Goal: Information Seeking & Learning: Learn about a topic

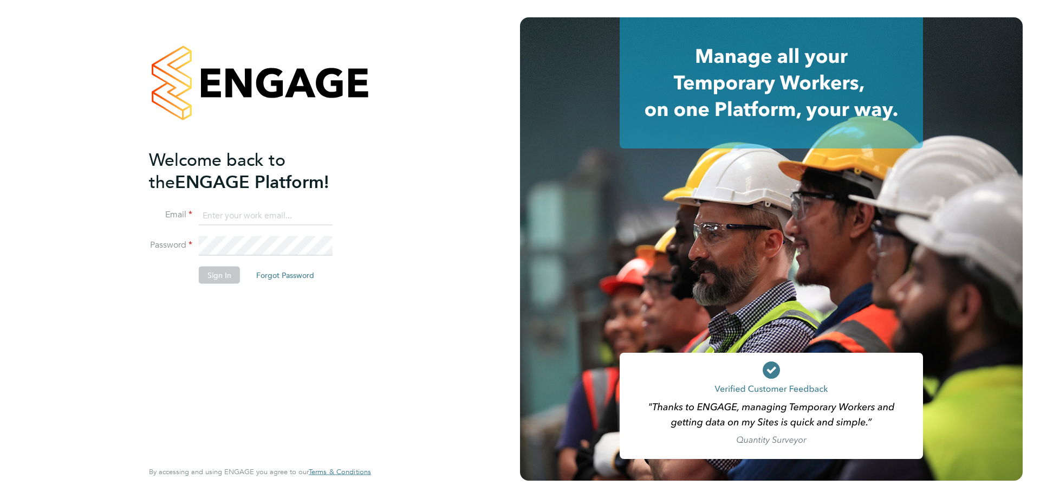
type input "[PERSON_NAME][EMAIL_ADDRESS][PERSON_NAME][DOMAIN_NAME]"
click at [217, 272] on button "Sign In" at bounding box center [219, 274] width 41 height 17
click at [217, 275] on div "Sorry, we are having problems connecting to our services." at bounding box center [260, 249] width 520 height 498
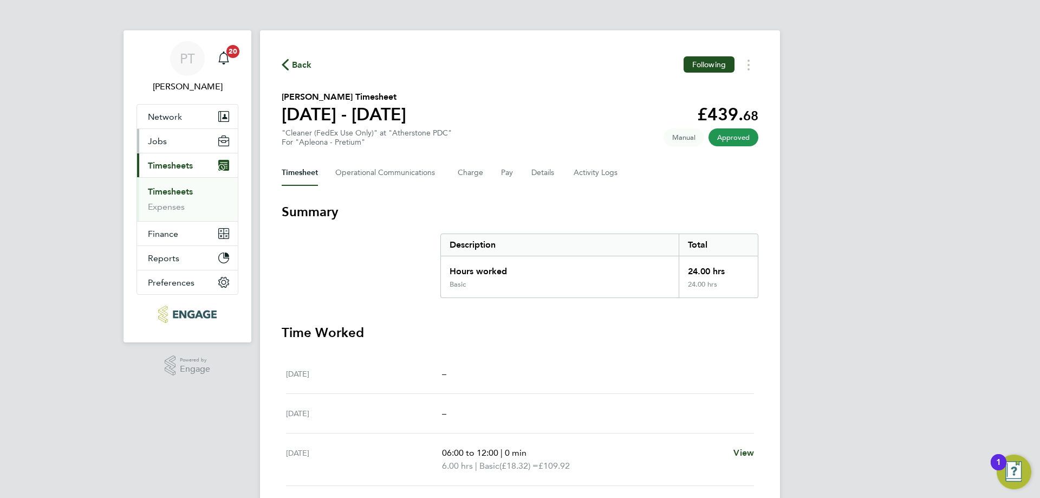
click at [157, 141] on span "Jobs" at bounding box center [157, 141] width 19 height 10
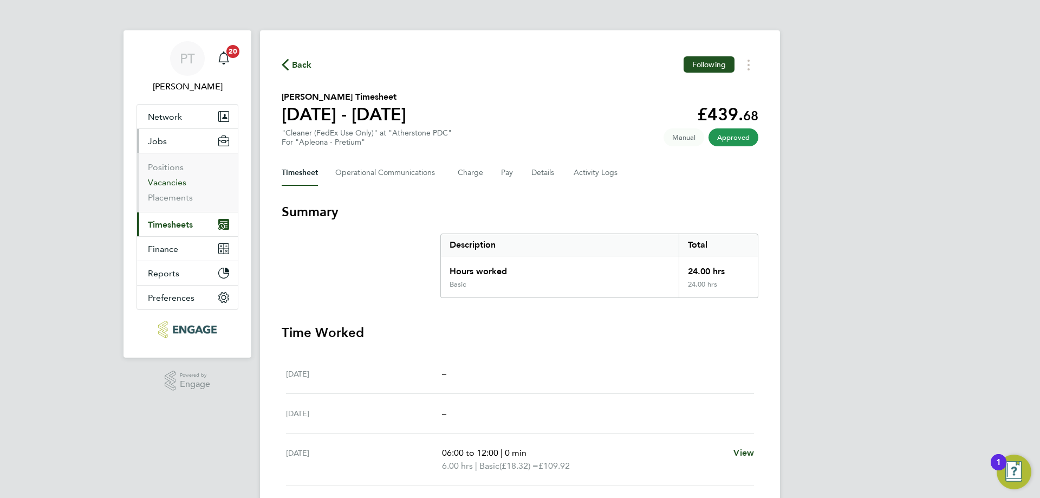
click at [161, 185] on link "Vacancies" at bounding box center [167, 182] width 38 height 10
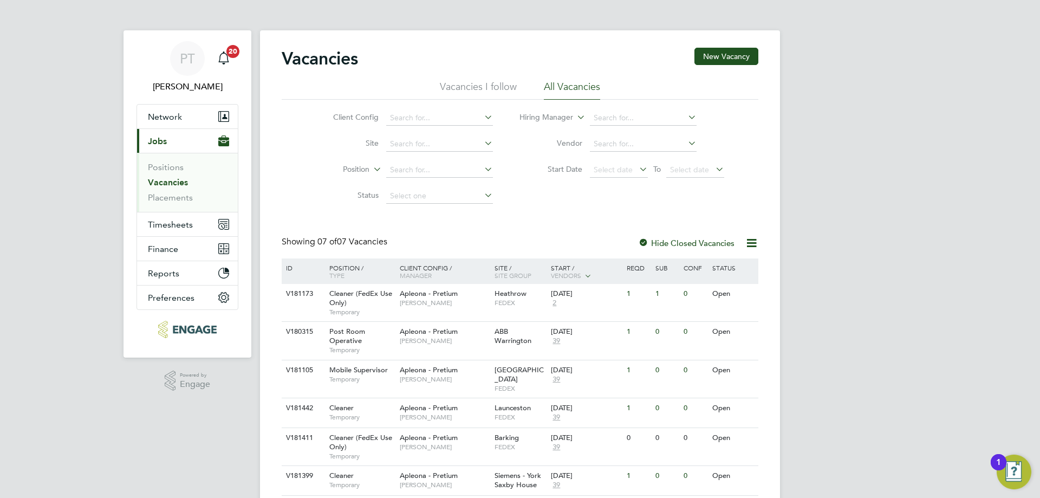
scroll to position [58, 0]
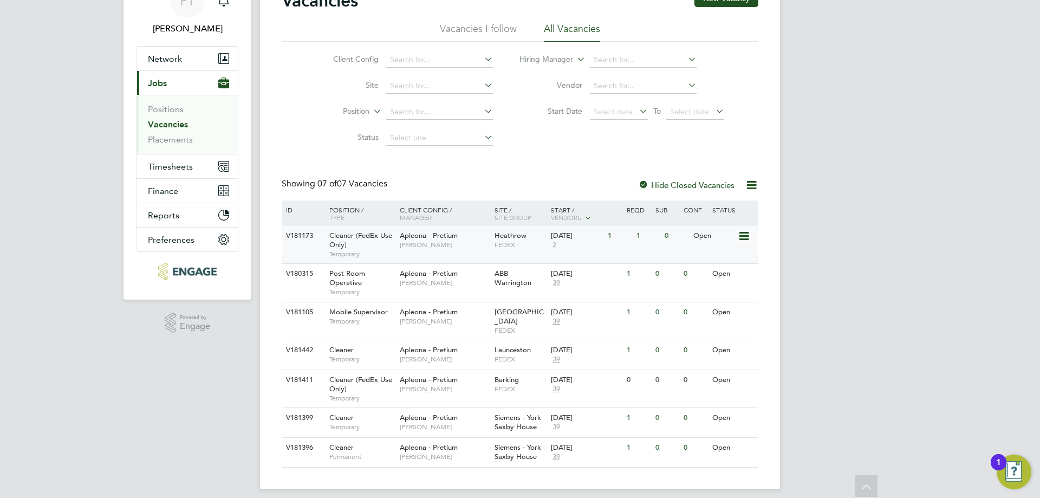
click at [488, 230] on div "Apleona - Pretium Tracy Sellick" at bounding box center [444, 240] width 95 height 28
click at [697, 341] on div "Open" at bounding box center [713, 350] width 47 height 20
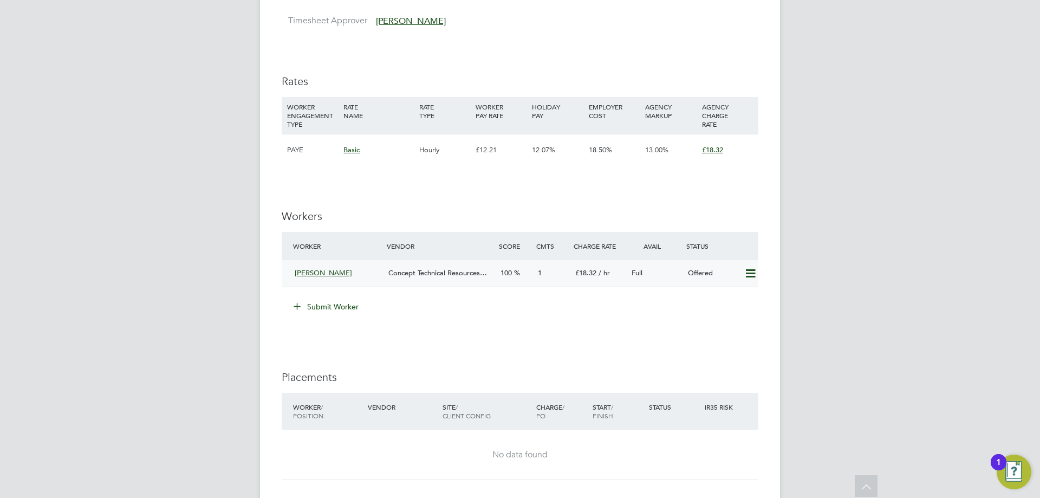
click at [747, 273] on icon at bounding box center [750, 273] width 14 height 9
click at [732, 296] on li "Confirm" at bounding box center [734, 296] width 41 height 15
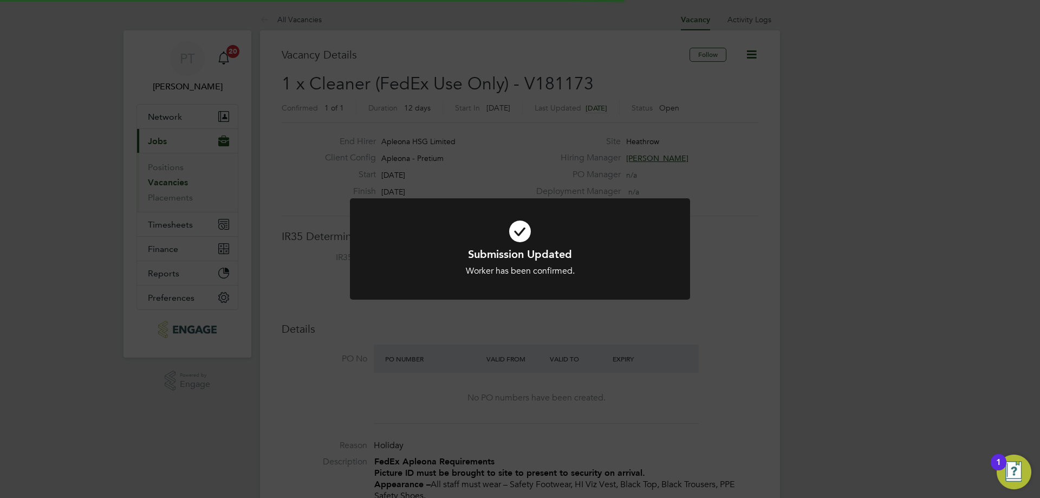
scroll to position [31, 94]
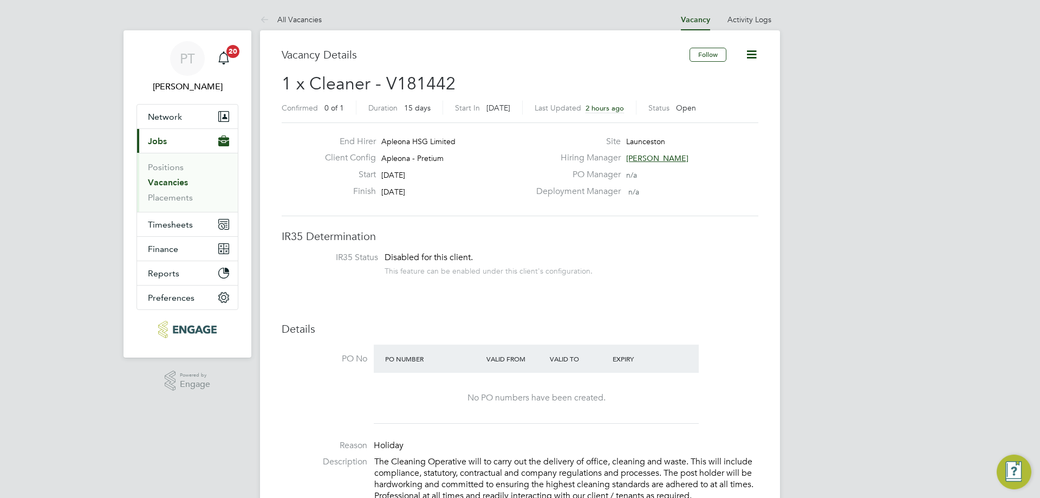
scroll to position [32, 76]
drag, startPoint x: 403, startPoint y: 107, endPoint x: 430, endPoint y: 108, distance: 27.1
click at [430, 108] on div "Duration 15 days" at bounding box center [405, 108] width 75 height 14
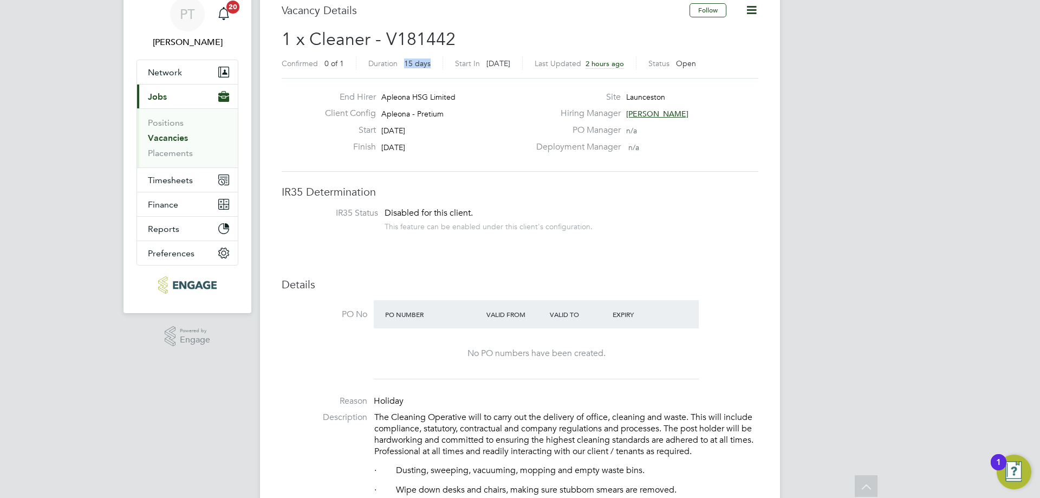
scroll to position [0, 0]
